Goal: Task Accomplishment & Management: Complete application form

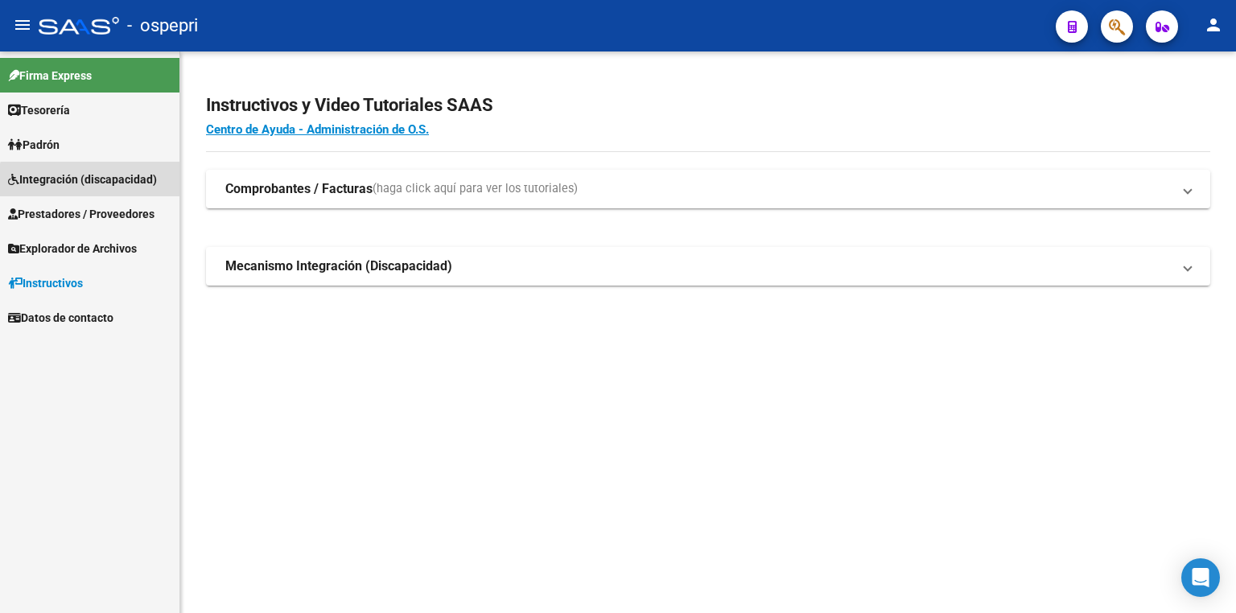
click at [97, 185] on span "Integración (discapacidad)" at bounding box center [82, 180] width 149 height 18
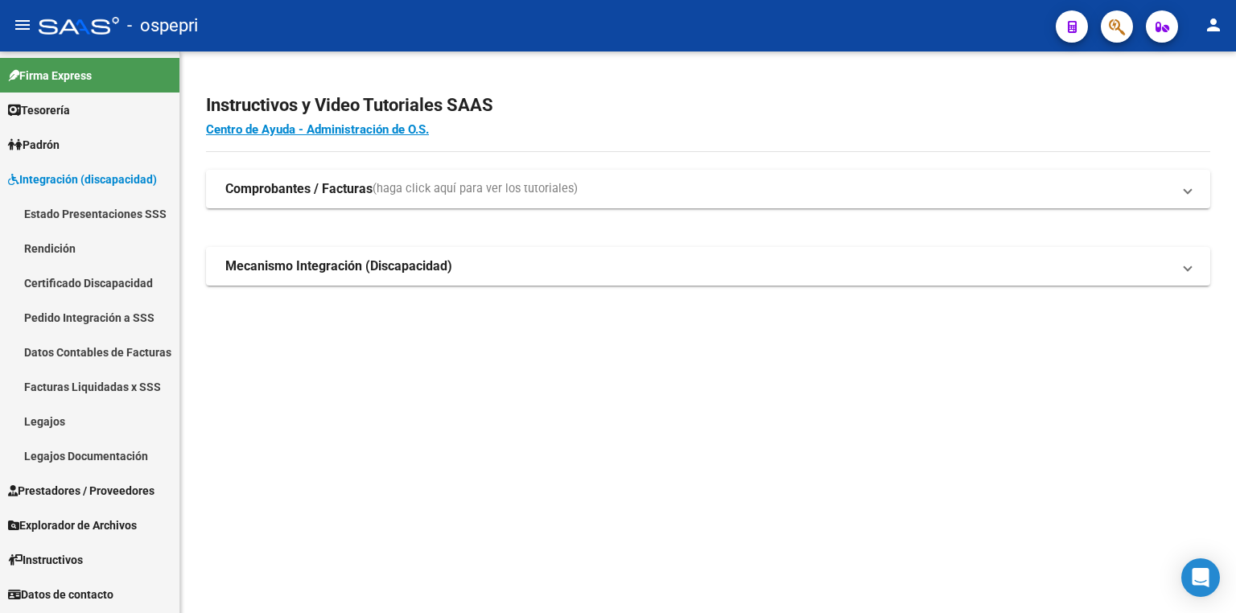
click at [73, 410] on link "Legajos" at bounding box center [89, 421] width 179 height 35
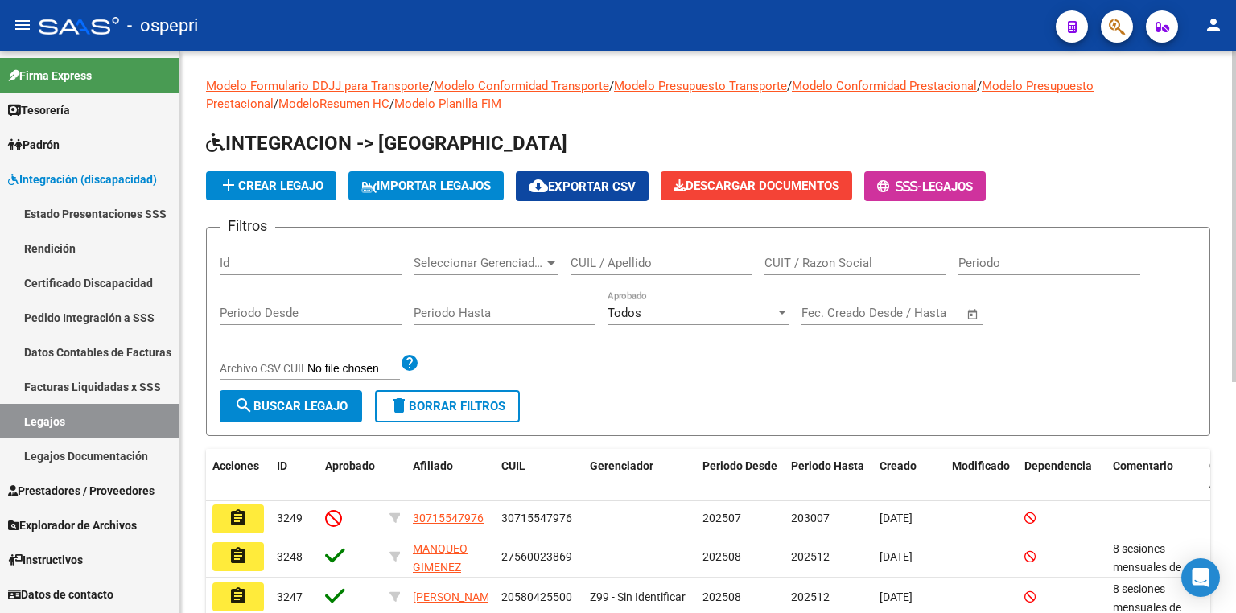
click at [593, 264] on input "CUIL / Apellido" at bounding box center [662, 263] width 182 height 14
paste input "55462225"
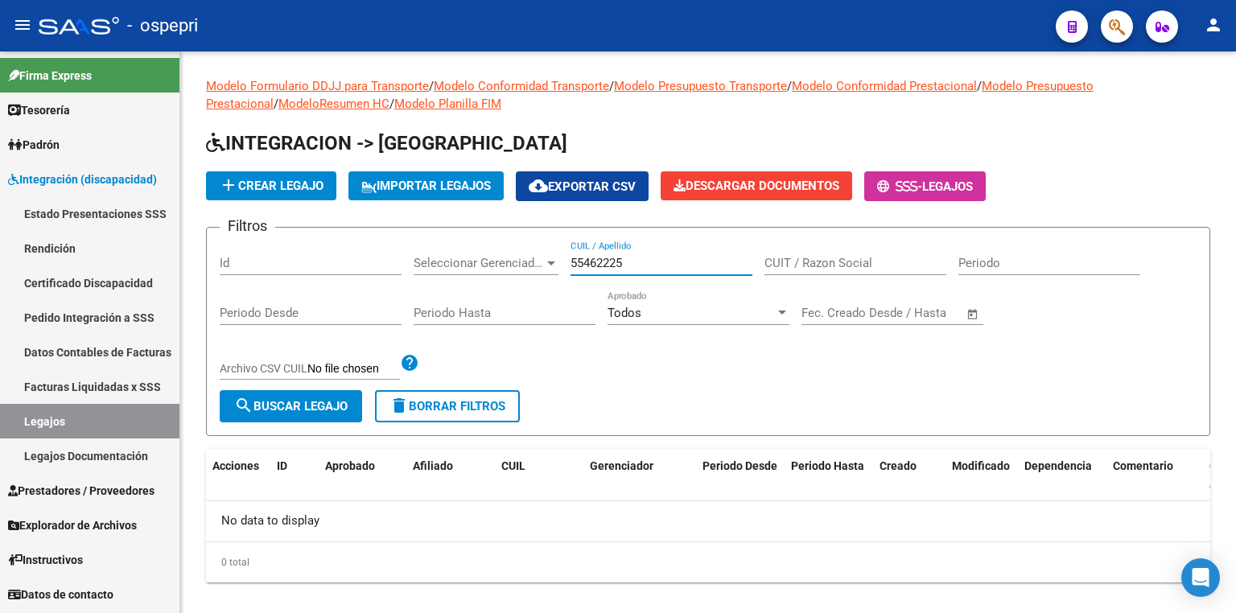
type input "55462225"
drag, startPoint x: 624, startPoint y: 267, endPoint x: 560, endPoint y: 263, distance: 64.5
click at [560, 263] on div "Filtros Id Seleccionar Gerenciador Seleccionar Gerenciador 55462225 CUIL / Apel…" at bounding box center [708, 316] width 977 height 150
click at [127, 283] on link "Certificado Discapacidad" at bounding box center [89, 283] width 179 height 35
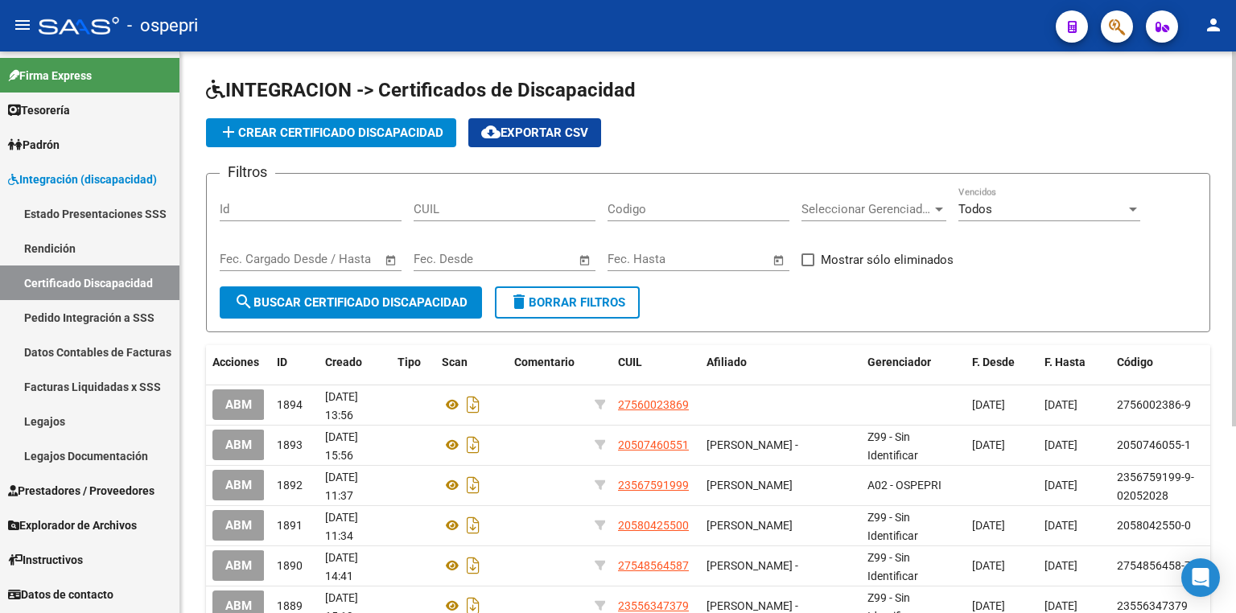
click at [312, 132] on span "add Crear Certificado Discapacidad" at bounding box center [331, 133] width 225 height 14
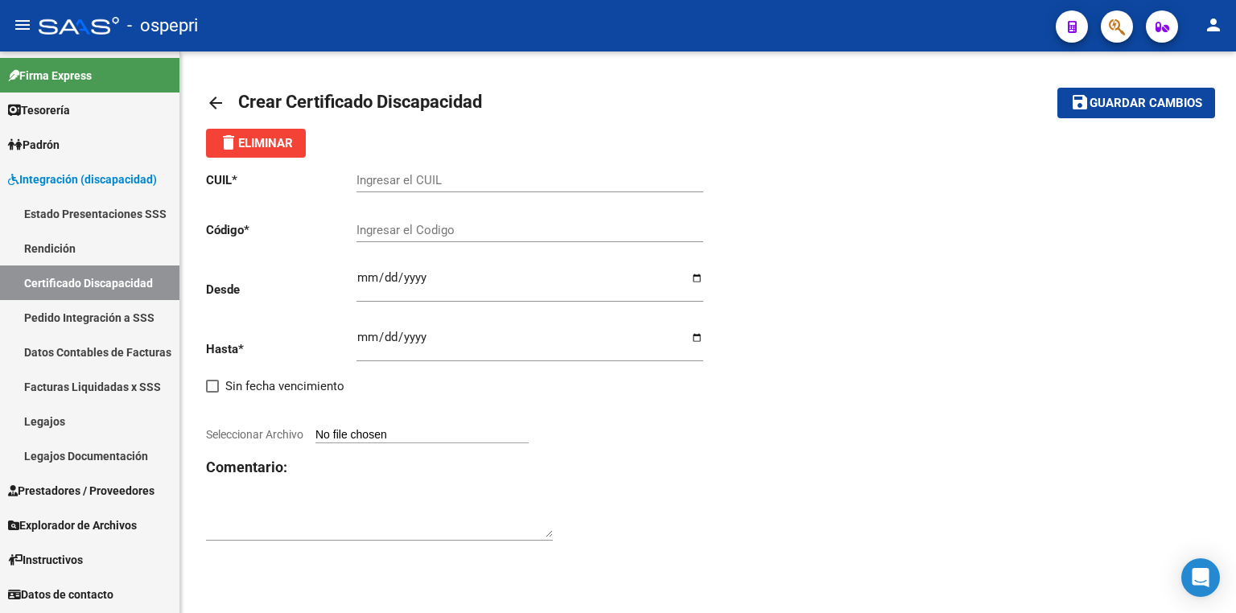
click at [490, 182] on input "Ingresar el CUIL" at bounding box center [529, 180] width 347 height 14
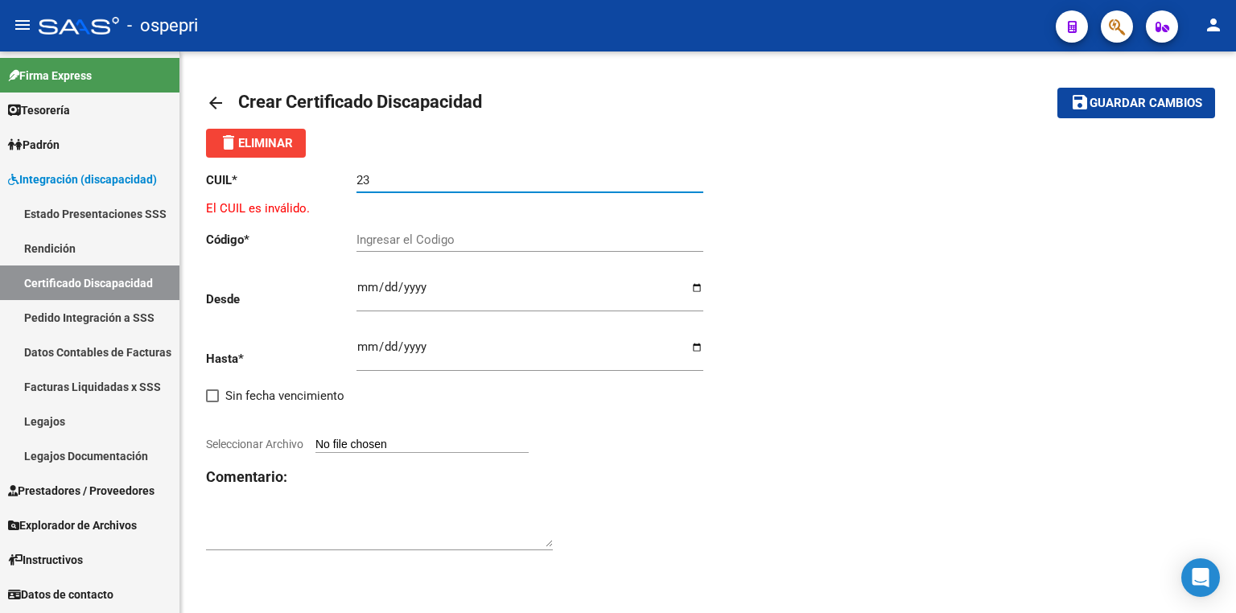
paste input "-55462225"
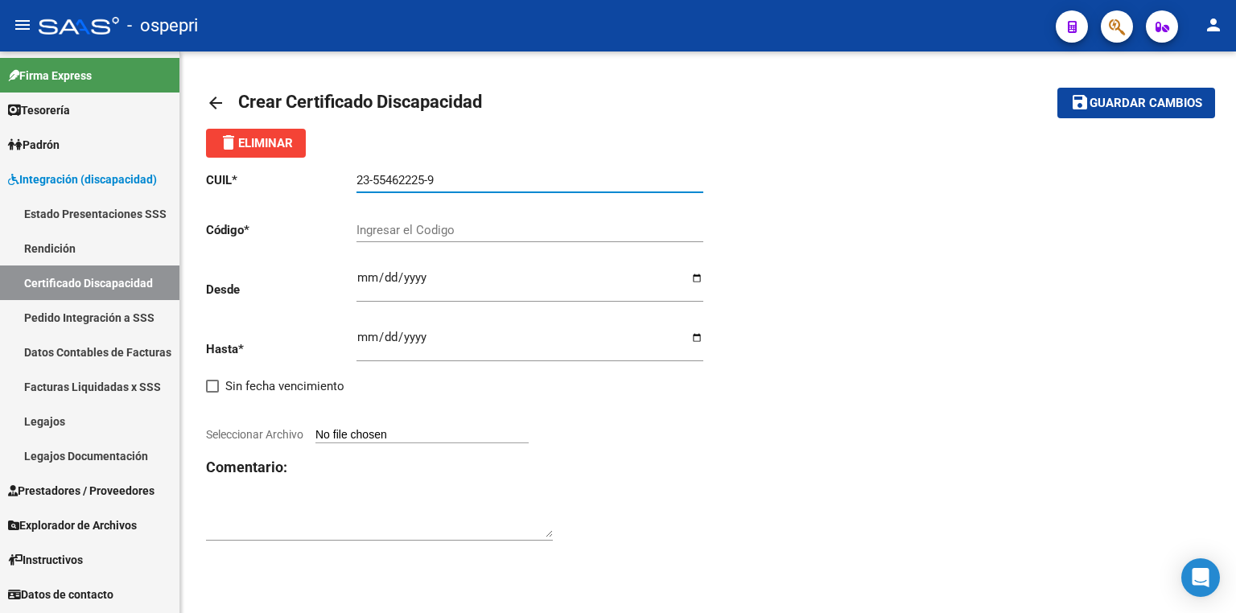
drag, startPoint x: 483, startPoint y: 180, endPoint x: 212, endPoint y: 187, distance: 271.3
click at [212, 187] on app-form-text-field "CUIL * 23-55462225-9 Ingresar el CUIL" at bounding box center [454, 180] width 497 height 14
type input "23-55462225-9"
click at [509, 229] on input "Ingresar el Codigo" at bounding box center [529, 230] width 347 height 14
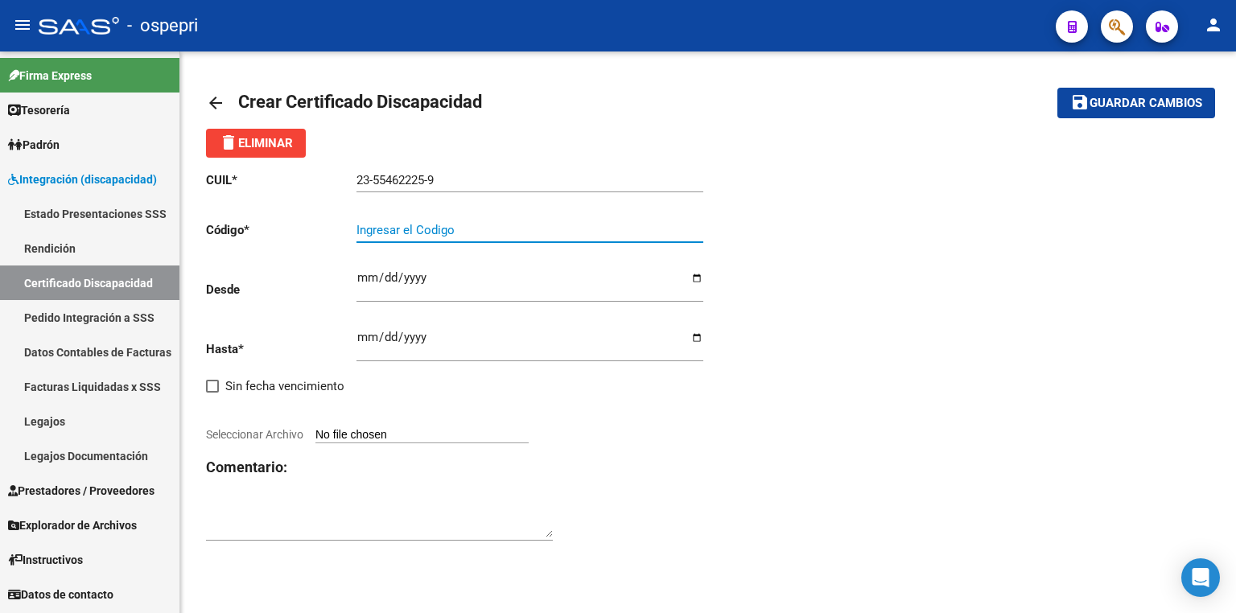
paste input "23-55462225-9"
type input "23-55462225-9"
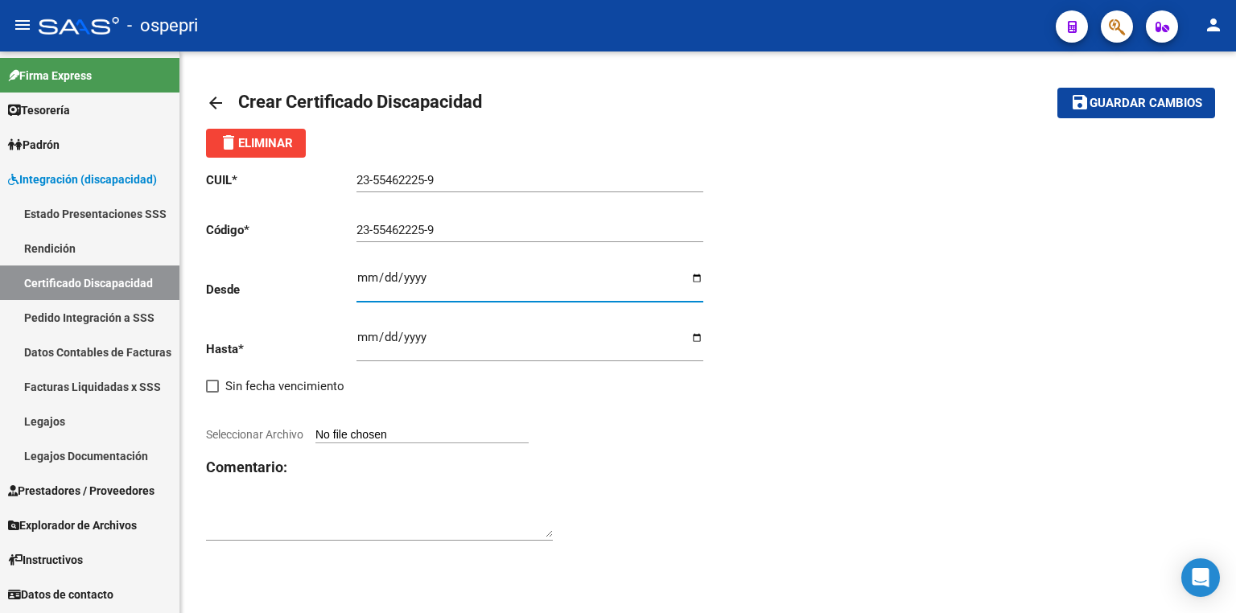
click at [369, 274] on input "Ingresar fec. Desde" at bounding box center [529, 284] width 347 height 26
type input "[DATE]"
click at [371, 337] on input "Ingresar fec. Hasta" at bounding box center [529, 344] width 347 height 26
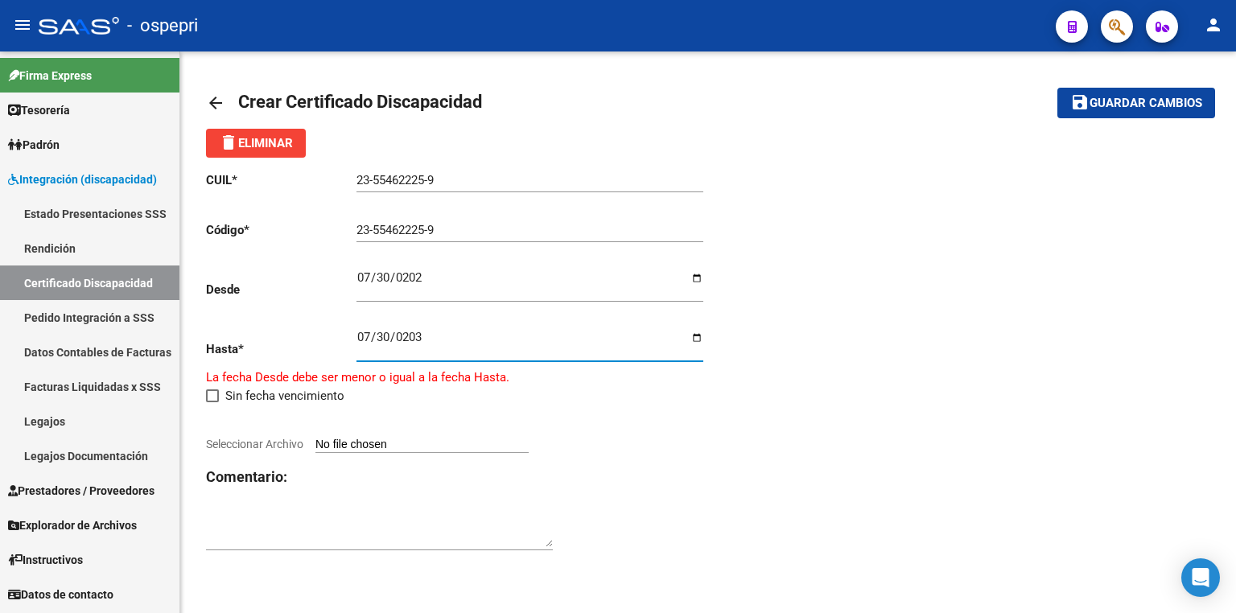
type input "[DATE]"
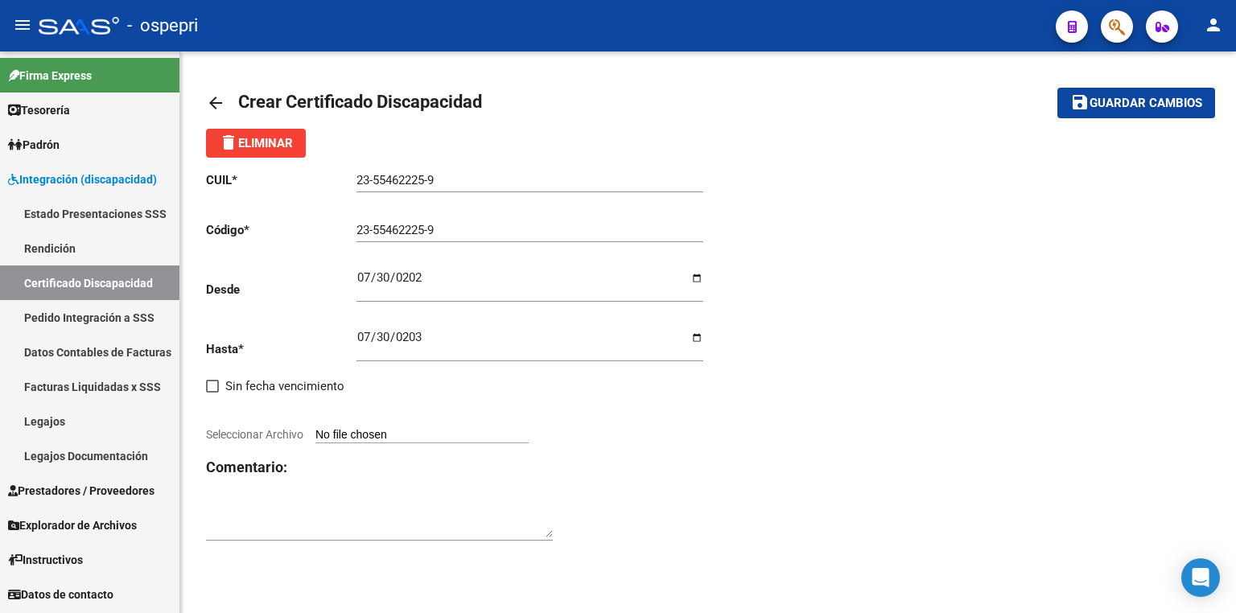
click at [408, 430] on input "Seleccionar Archivo" at bounding box center [421, 435] width 213 height 15
type input "C:\fakepath\CUD [PERSON_NAME].pdf"
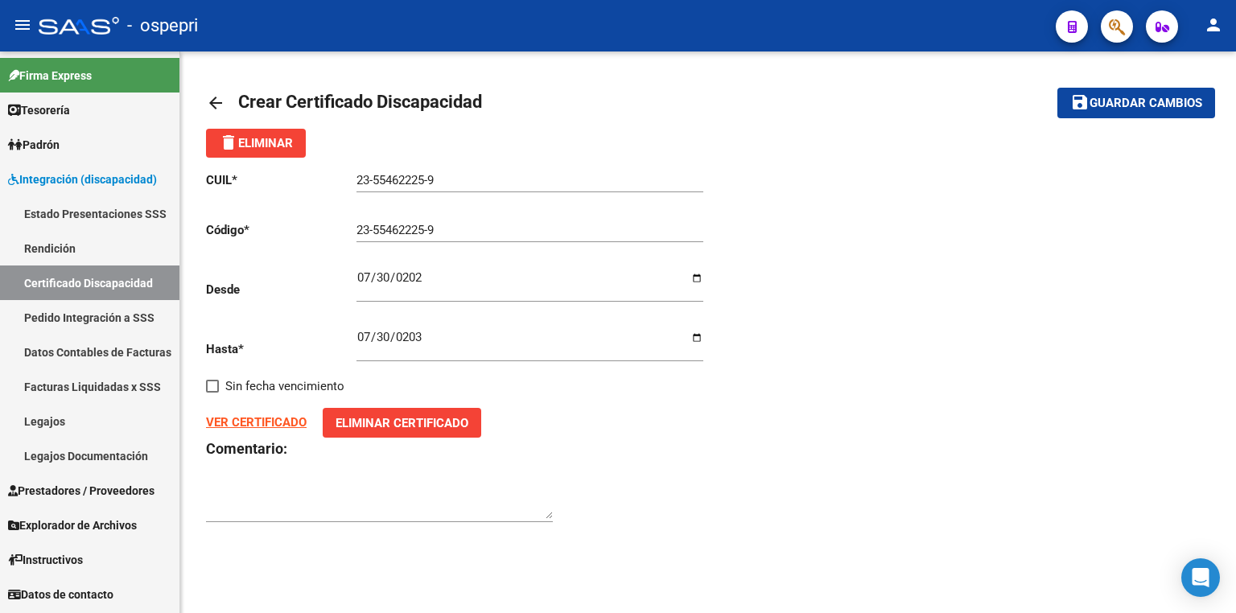
click at [1145, 110] on span "Guardar cambios" at bounding box center [1146, 104] width 113 height 14
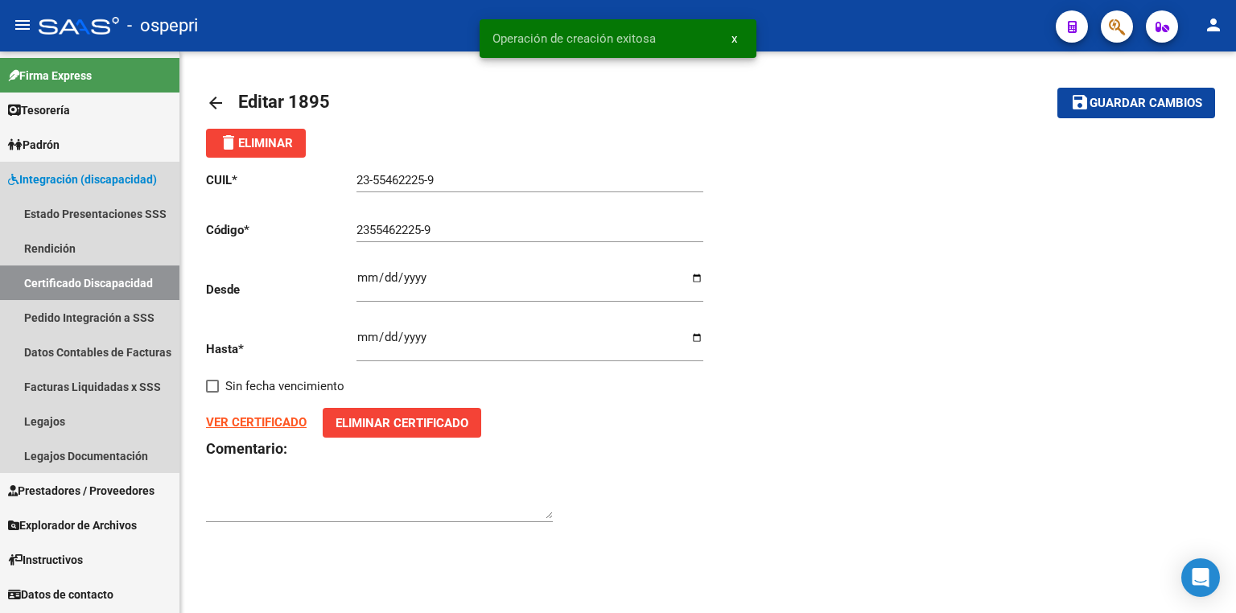
click at [100, 278] on link "Certificado Discapacidad" at bounding box center [89, 283] width 179 height 35
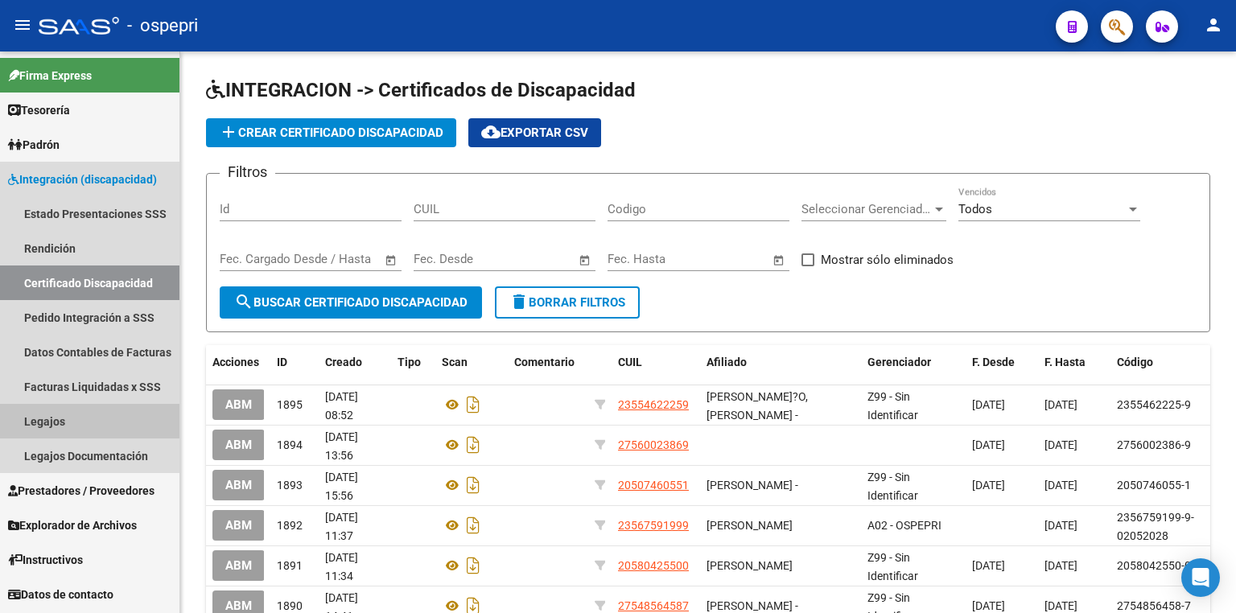
click at [68, 430] on link "Legajos" at bounding box center [89, 421] width 179 height 35
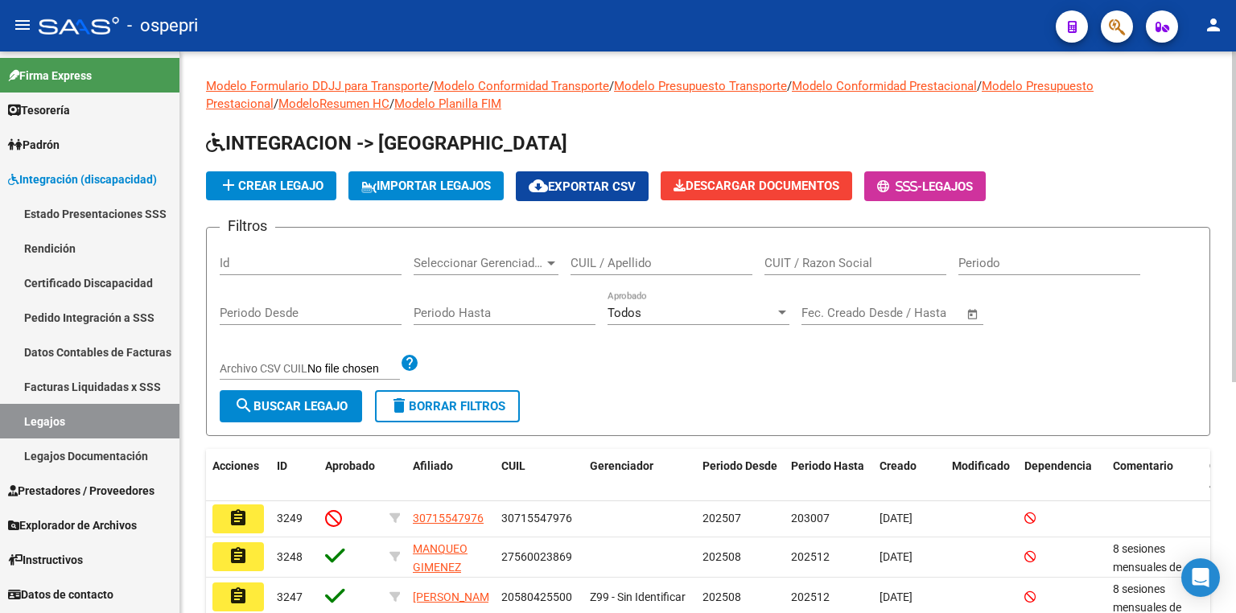
click at [639, 269] on input "CUIL / Apellido" at bounding box center [662, 263] width 182 height 14
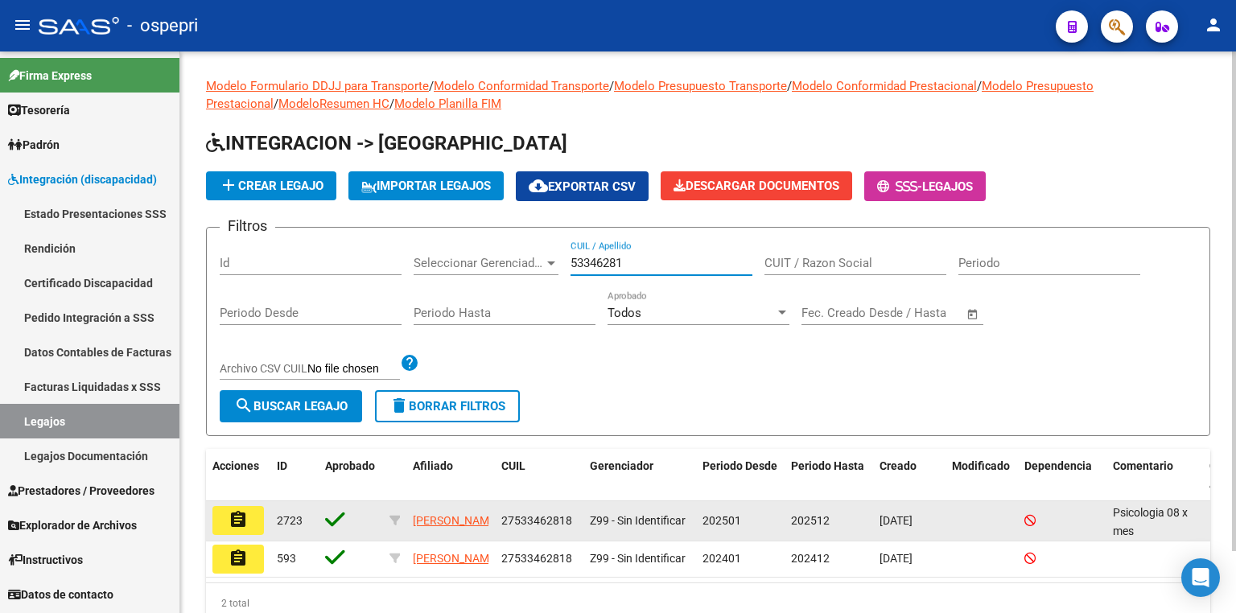
type input "53346281"
click at [241, 516] on mat-icon "assignment" at bounding box center [238, 519] width 19 height 19
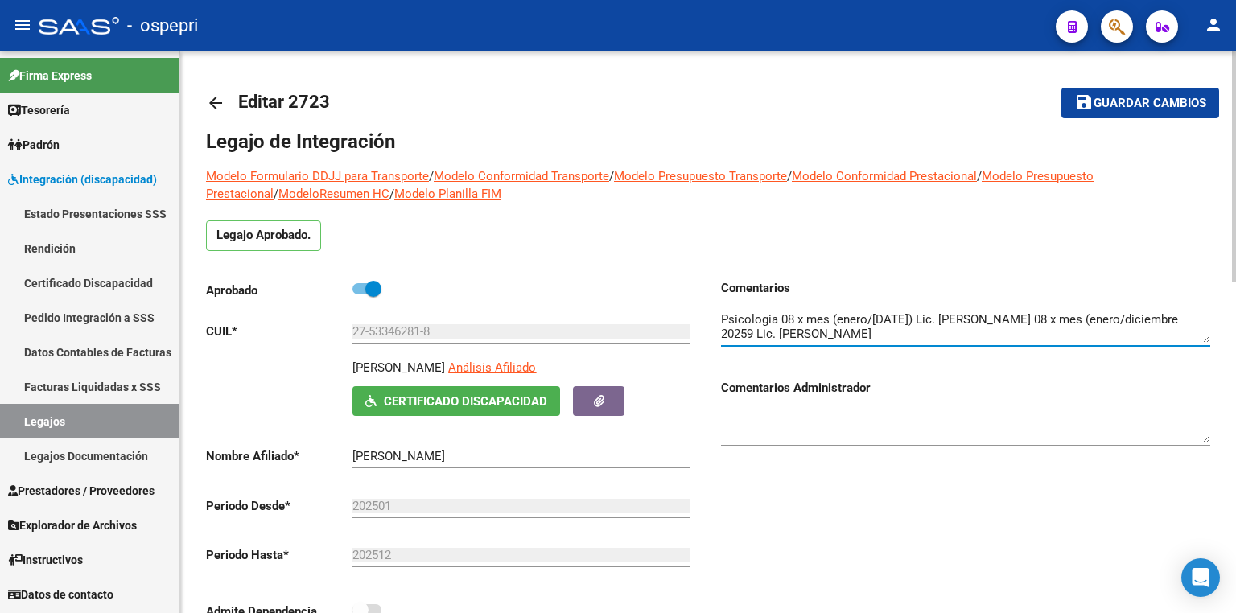
click at [1127, 333] on textarea at bounding box center [965, 327] width 489 height 32
type textarea "Psicologia 08 x mes (enero/[DATE]) Lic. [PERSON_NAME] 08 x mes (enero/diciembre…"
click at [1166, 106] on span "Guardar cambios" at bounding box center [1150, 104] width 113 height 14
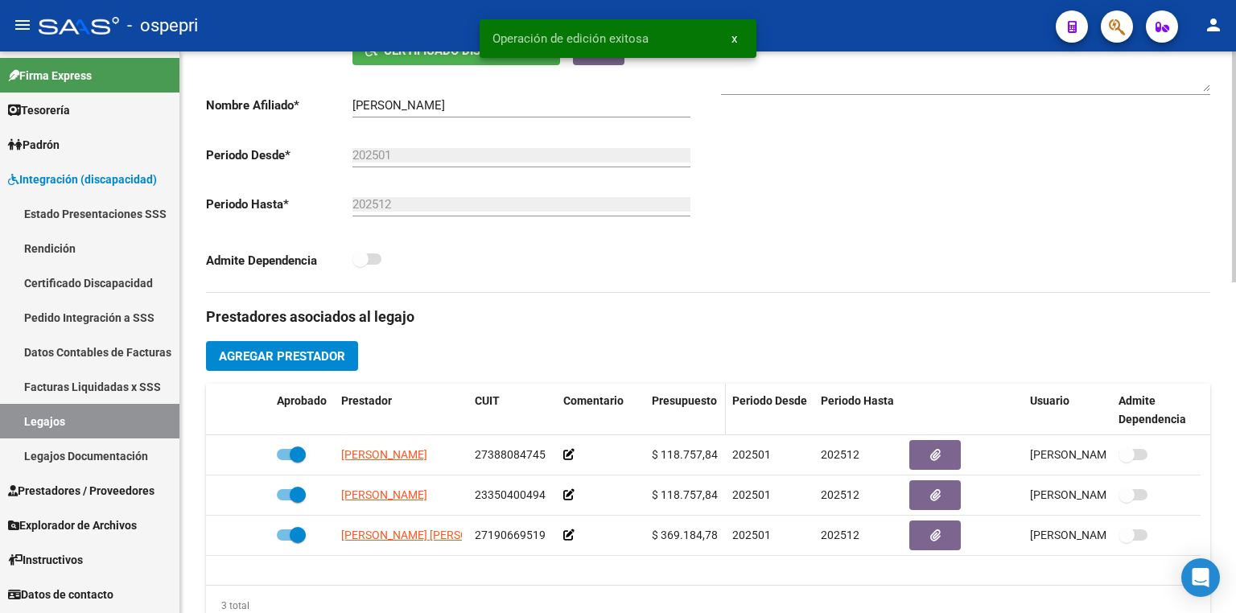
scroll to position [386, 0]
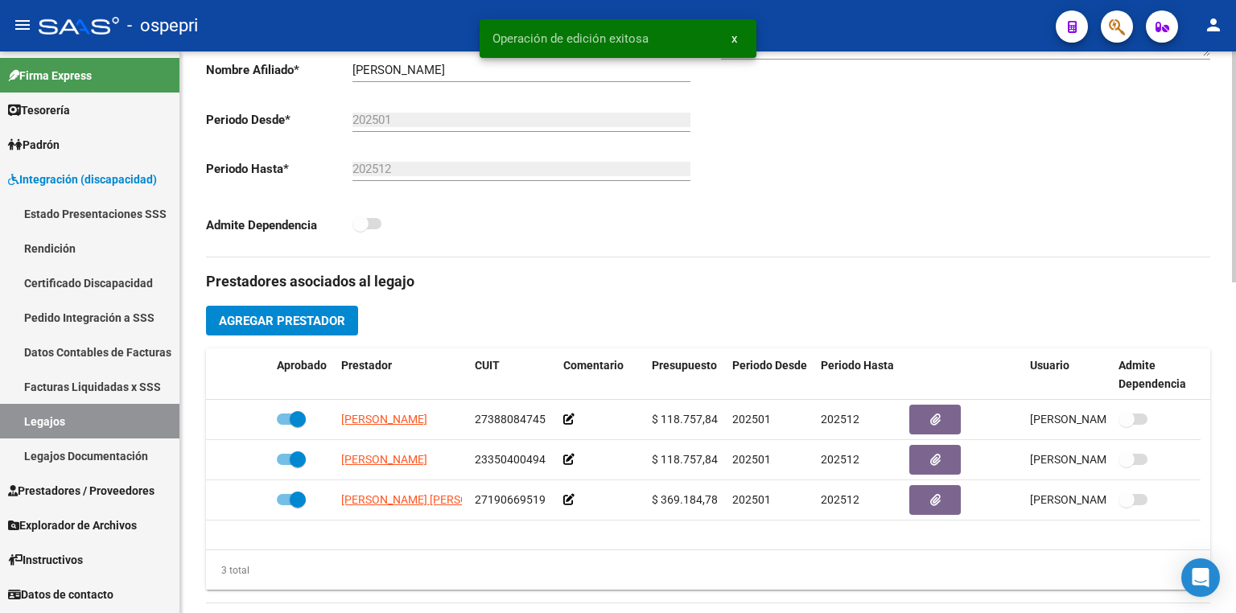
click at [320, 328] on button "Agregar Prestador" at bounding box center [282, 321] width 152 height 30
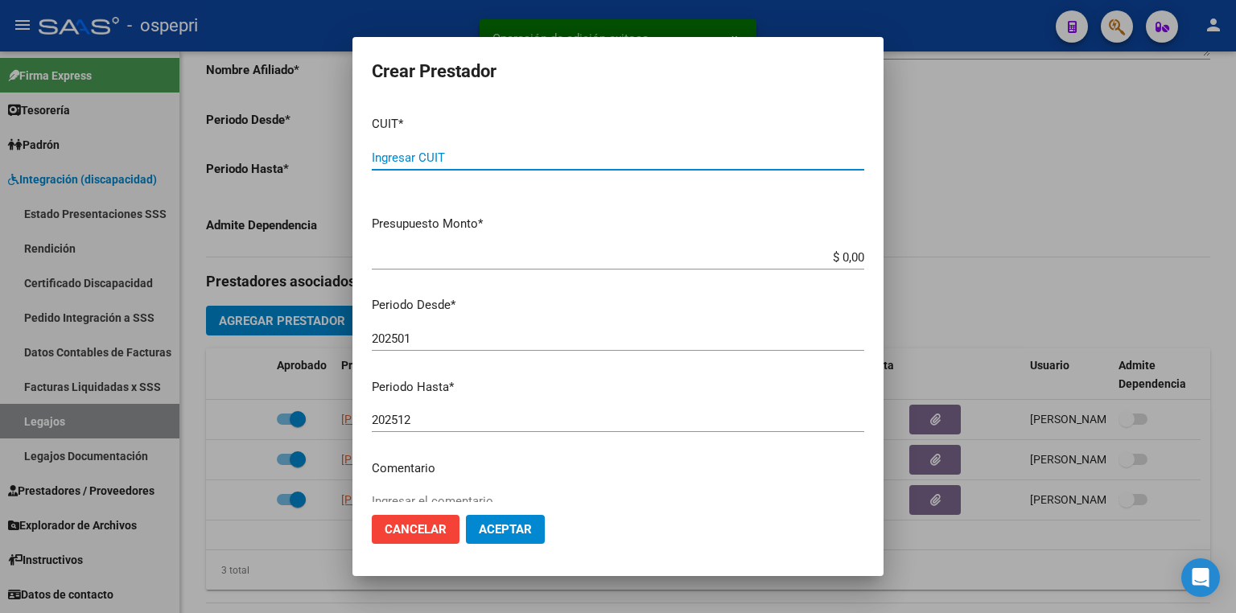
paste input "27-25308361-7"
type input "27-25308361-7"
click at [422, 338] on input "202501" at bounding box center [618, 339] width 492 height 14
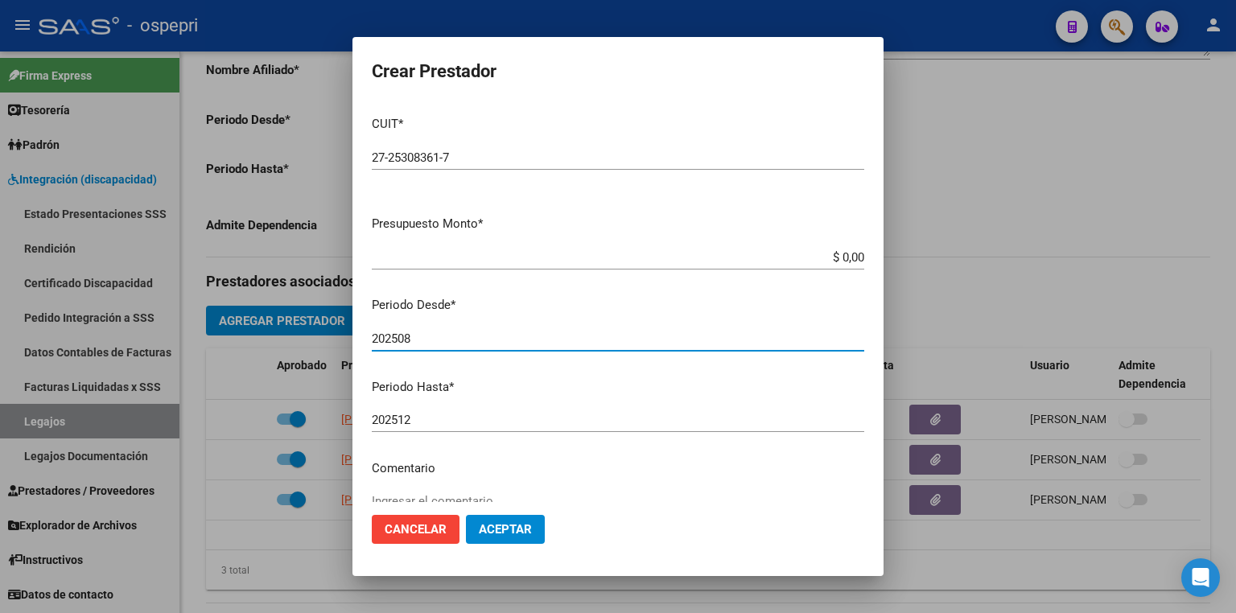
type input "202508"
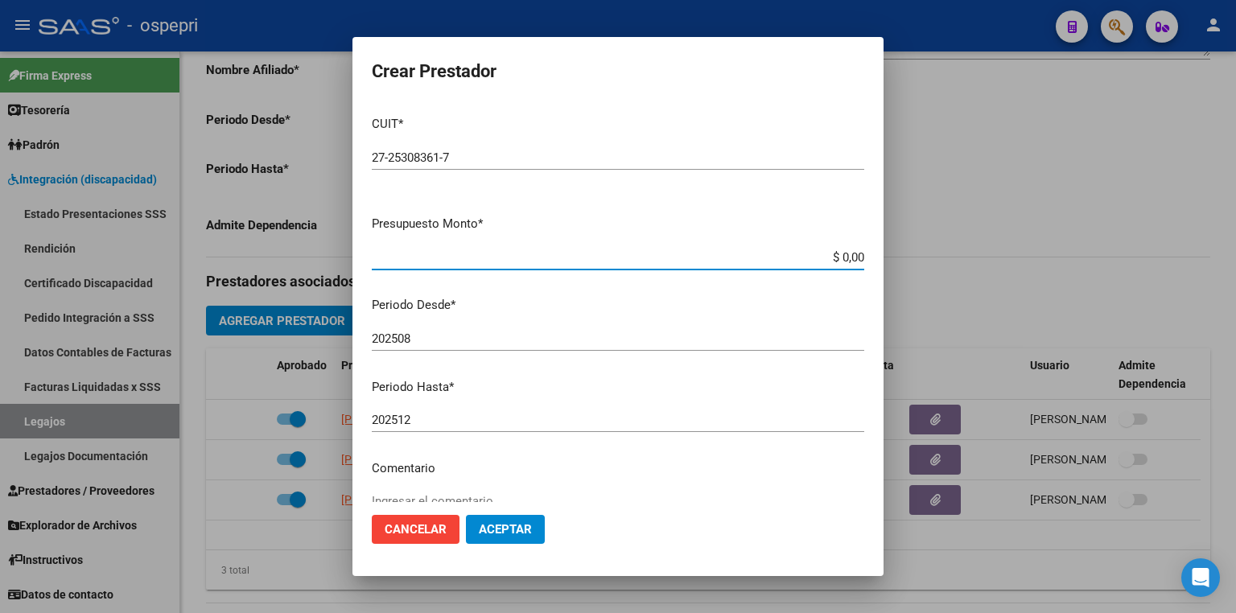
drag, startPoint x: 821, startPoint y: 258, endPoint x: 921, endPoint y: 258, distance: 99.8
click at [921, 258] on div "Crear Prestador CUIT * 27-25308361-7 Ingresar CUIT ARCA Padrón Presupuesto Mont…" at bounding box center [618, 306] width 1236 height 613
type input "$ 14.844,73"
click at [493, 530] on span "Aceptar" at bounding box center [505, 529] width 53 height 14
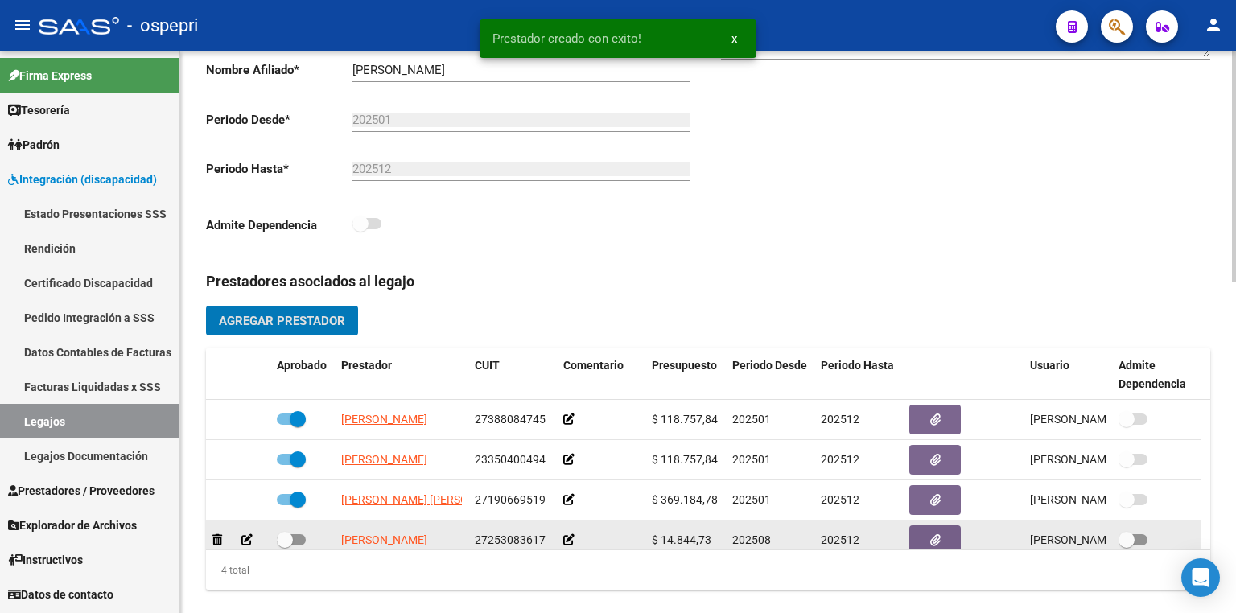
click at [299, 534] on span at bounding box center [291, 539] width 29 height 11
click at [285, 546] on input "checkbox" at bounding box center [284, 546] width 1 height 1
checkbox input "true"
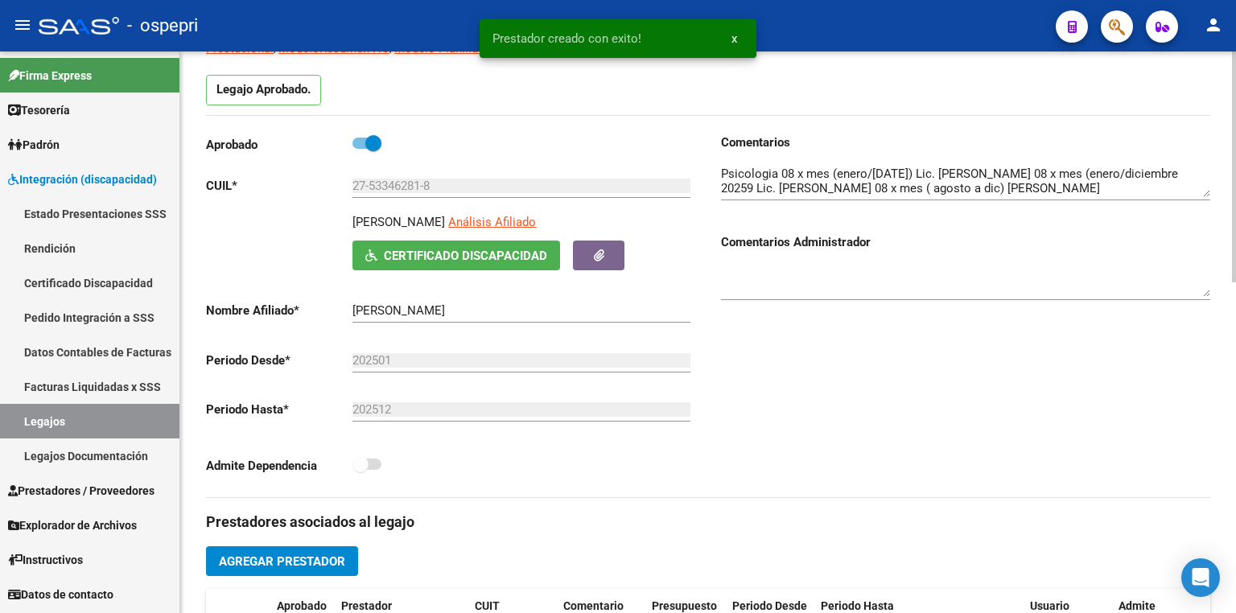
scroll to position [0, 0]
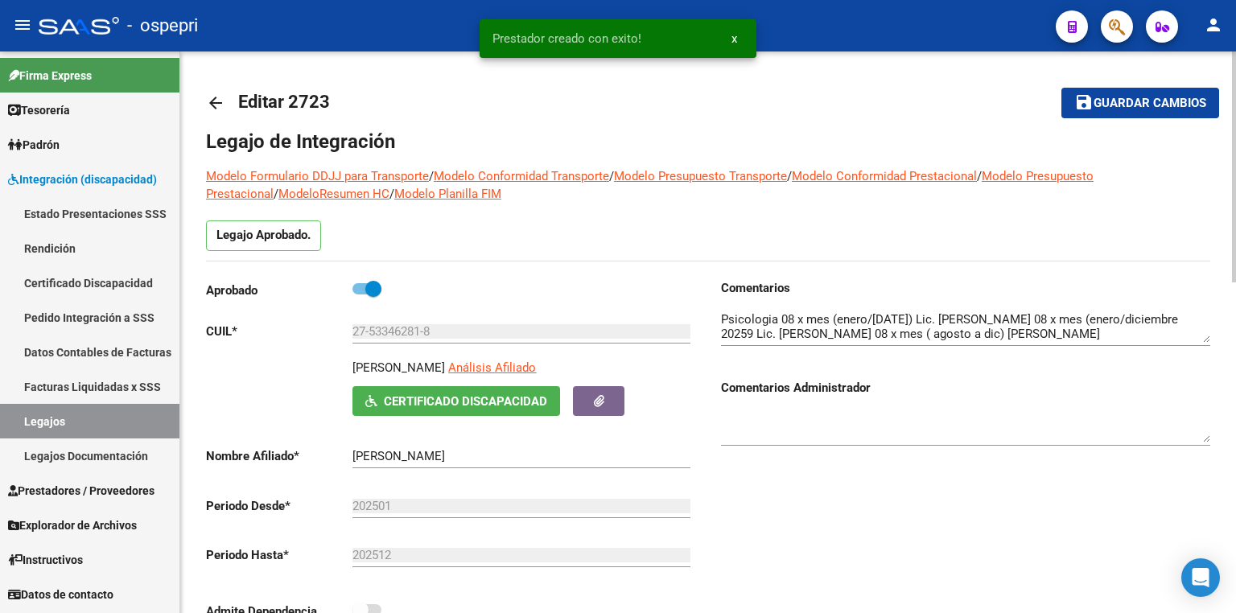
click at [1107, 101] on span "Guardar cambios" at bounding box center [1150, 104] width 113 height 14
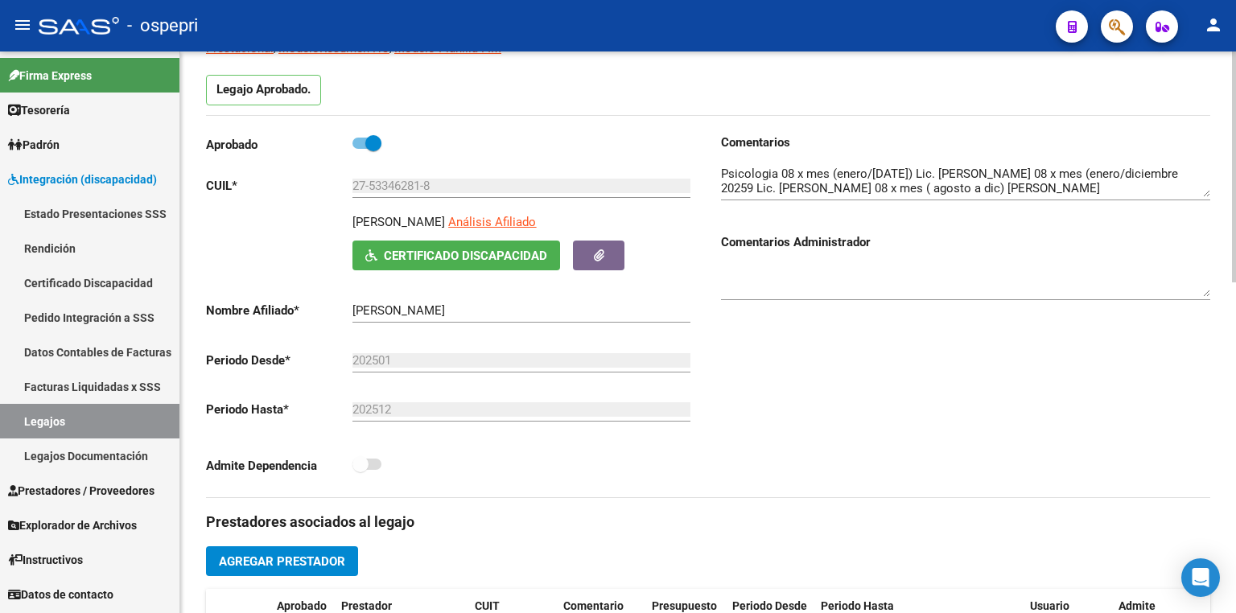
scroll to position [129, 0]
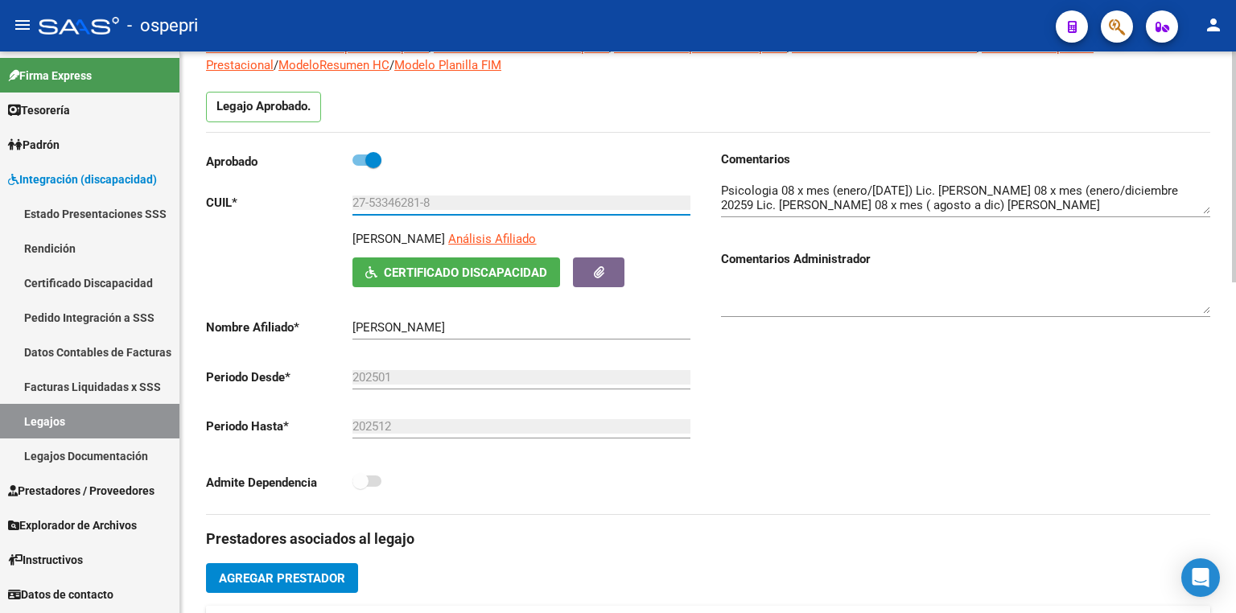
drag, startPoint x: 443, startPoint y: 196, endPoint x: 297, endPoint y: 216, distance: 147.8
click at [297, 216] on div "Aprobado CUIL * 27-53346281-8 Ingresar CUIL [PERSON_NAME] Análisis Afiliado Cer…" at bounding box center [450, 325] width 489 height 351
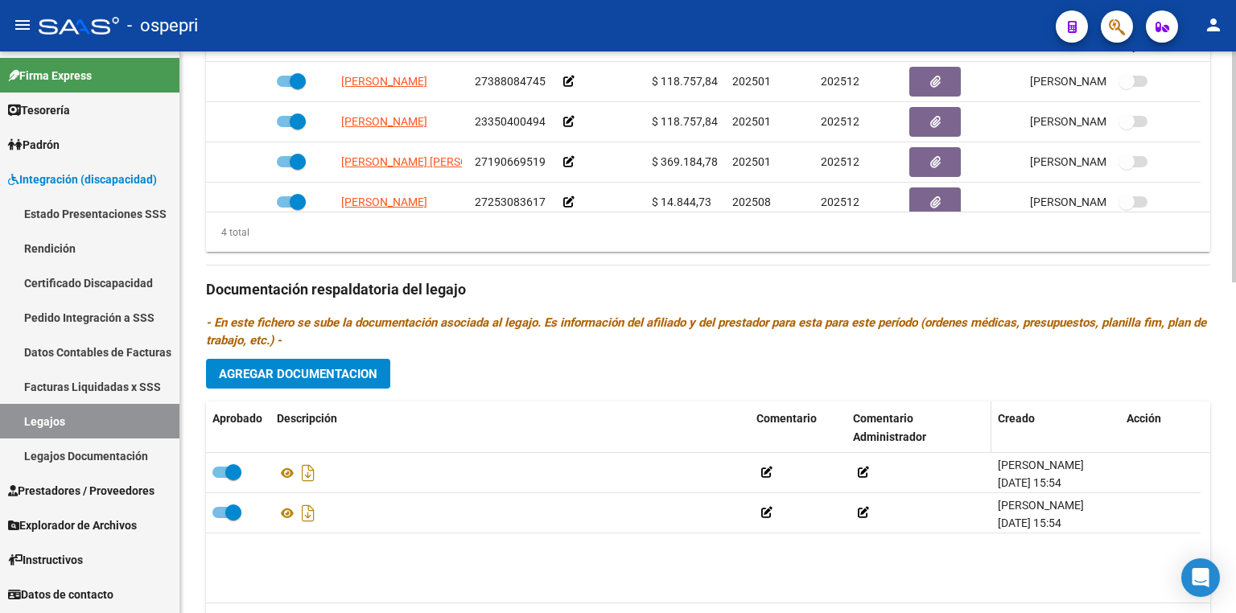
scroll to position [804, 0]
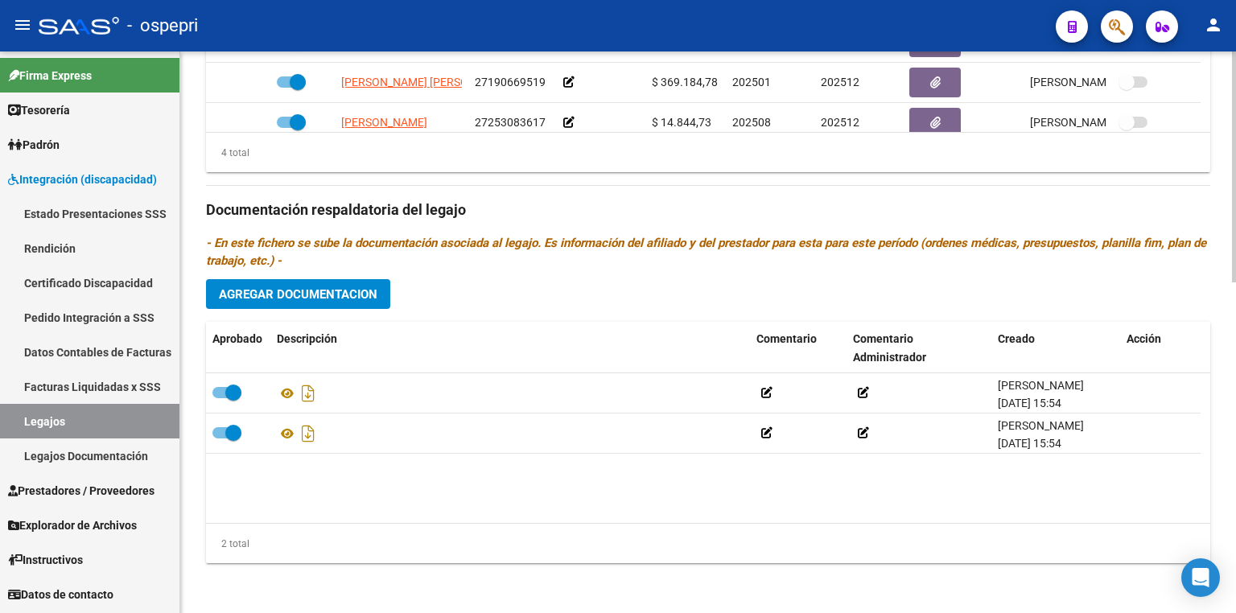
click at [313, 299] on span "Agregar Documentacion" at bounding box center [298, 294] width 159 height 14
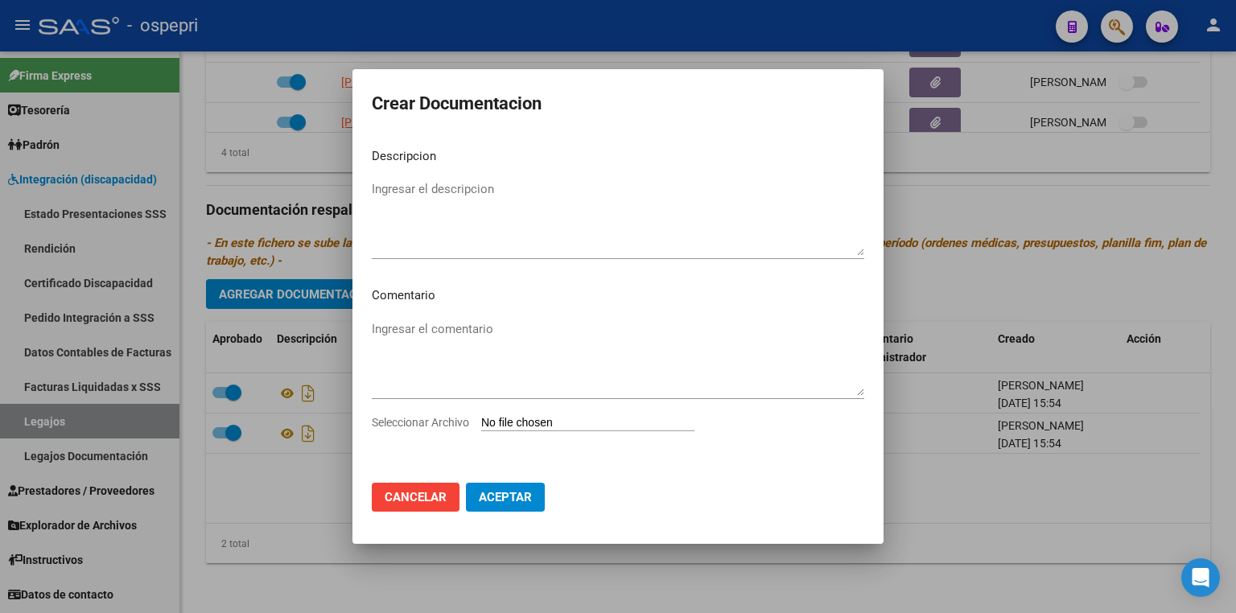
click at [549, 426] on input "Seleccionar Archivo" at bounding box center [587, 423] width 213 height 15
click at [1026, 492] on div at bounding box center [618, 306] width 1236 height 613
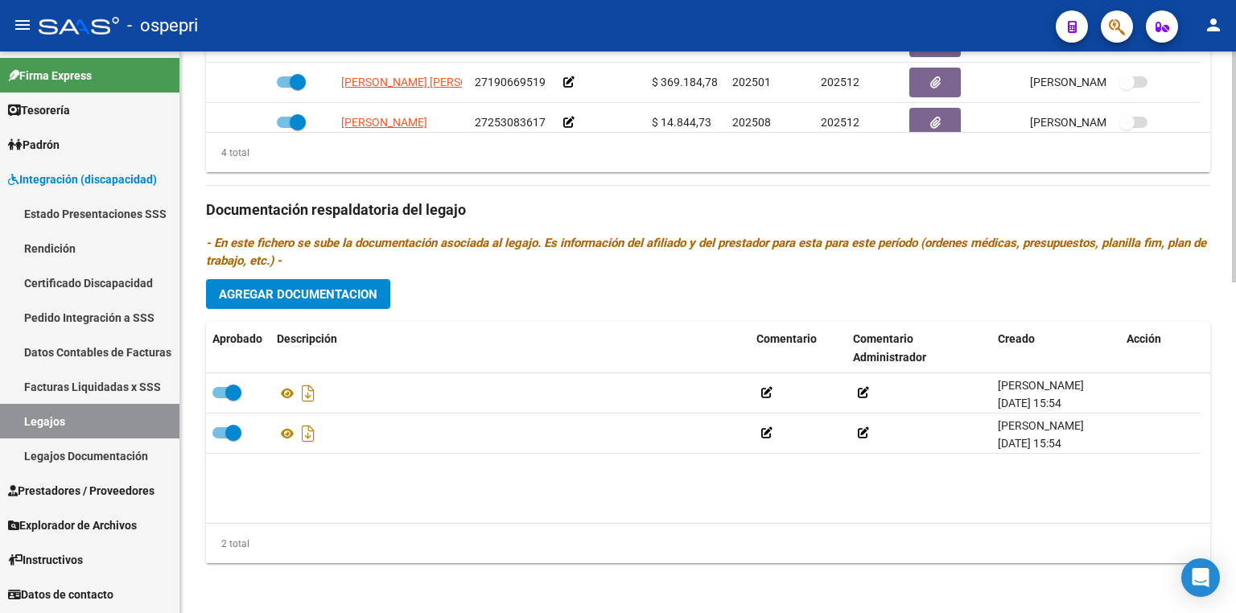
click at [349, 291] on span "Agregar Documentacion" at bounding box center [298, 294] width 159 height 14
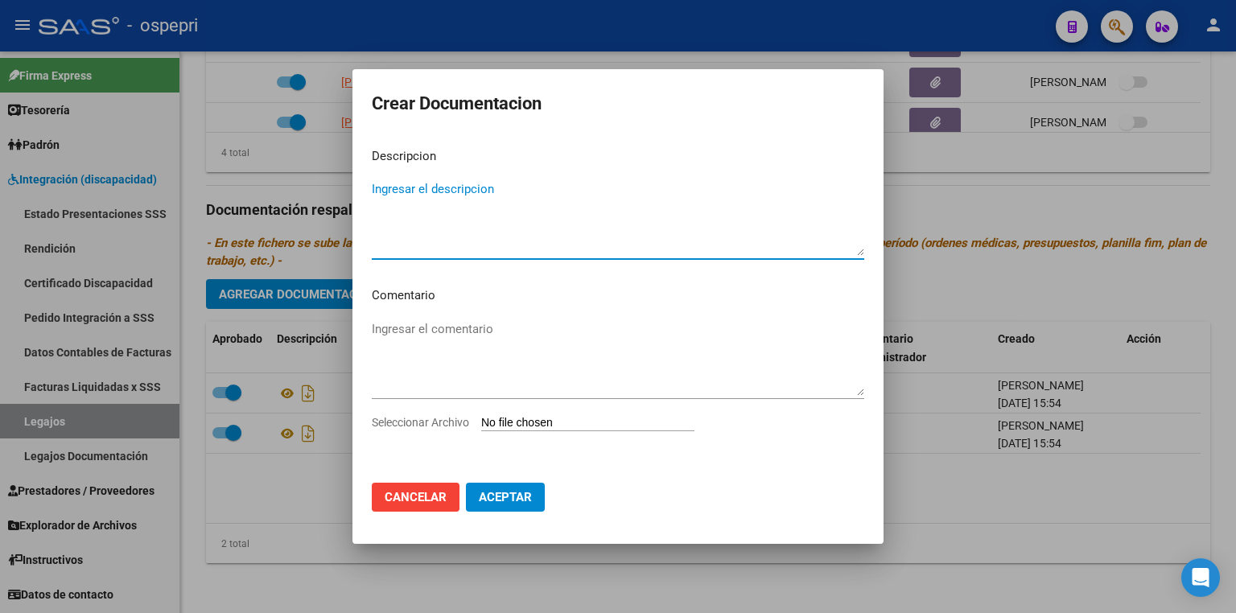
click at [520, 421] on input "Seleccionar Archivo" at bounding box center [587, 423] width 213 height 15
type input "C:\fakepath\27533462818.pdf"
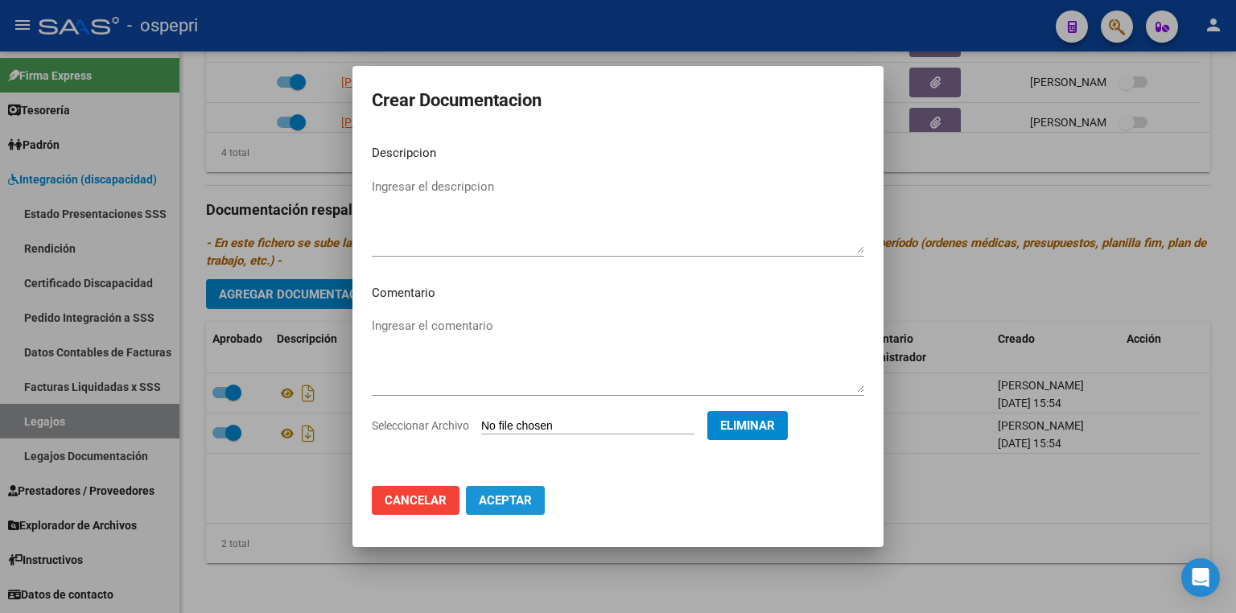
click at [496, 514] on button "Aceptar" at bounding box center [505, 500] width 79 height 29
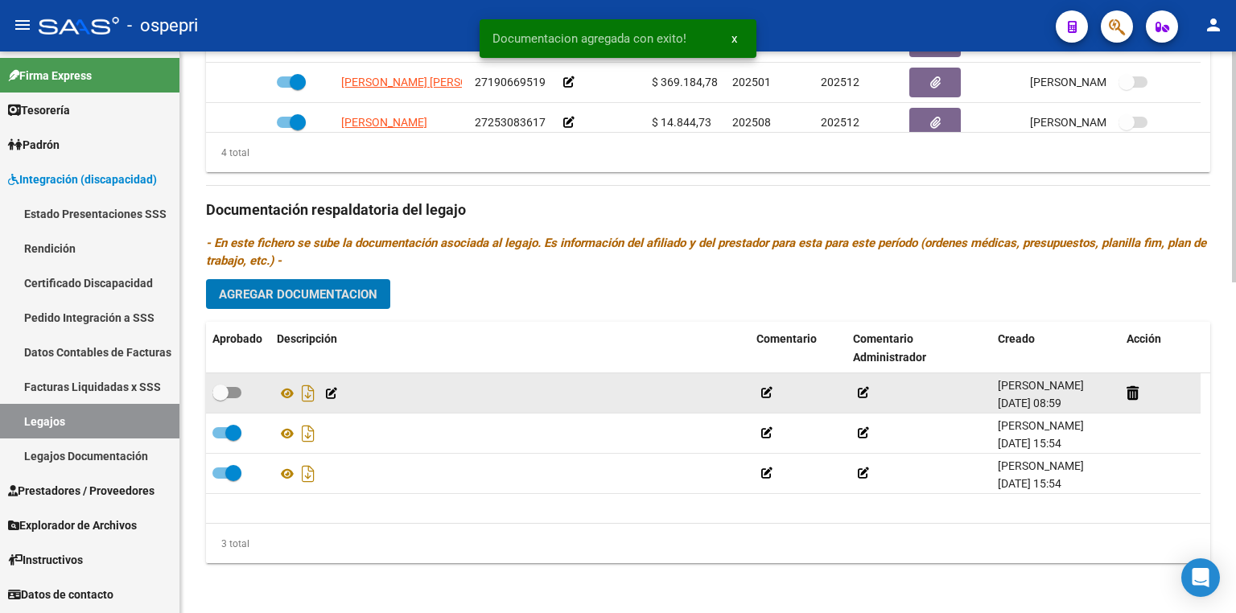
click at [233, 389] on span at bounding box center [226, 392] width 29 height 11
click at [220, 398] on input "checkbox" at bounding box center [220, 398] width 1 height 1
checkbox input "true"
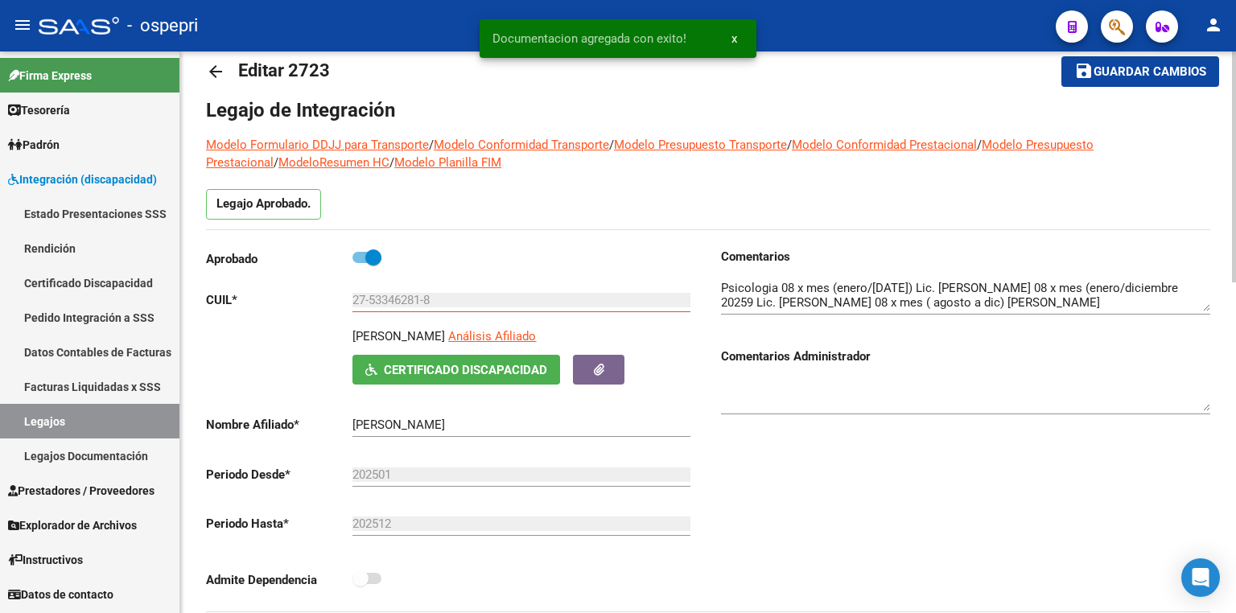
scroll to position [0, 0]
click at [1112, 74] on span "Guardar cambios" at bounding box center [1150, 72] width 113 height 14
